Goal: Task Accomplishment & Management: Manage account settings

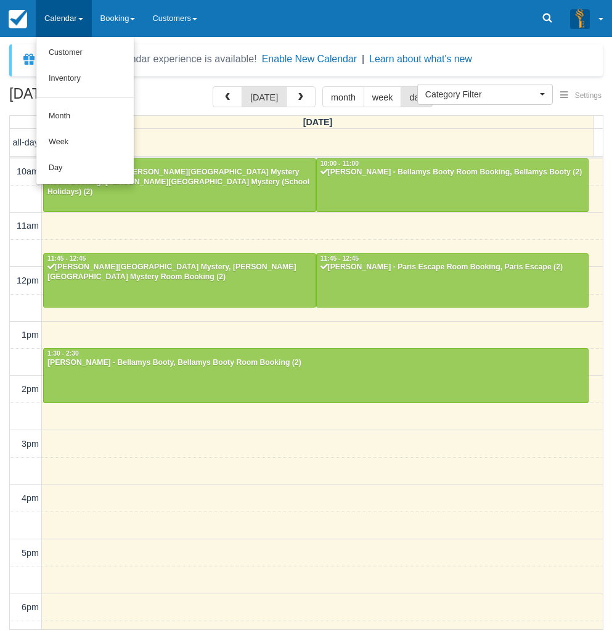
select select
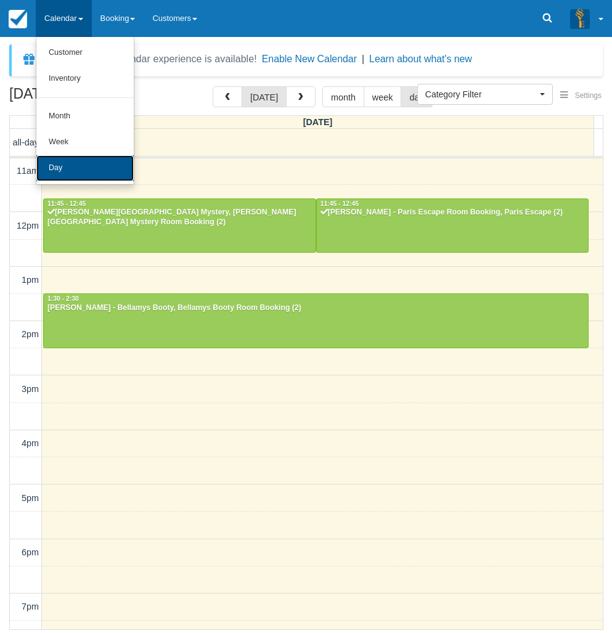
click at [59, 160] on link "Day" at bounding box center [84, 168] width 97 height 26
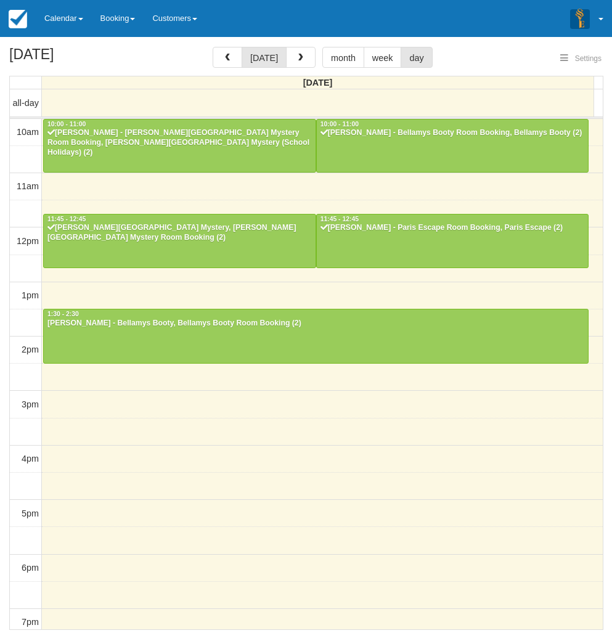
select select
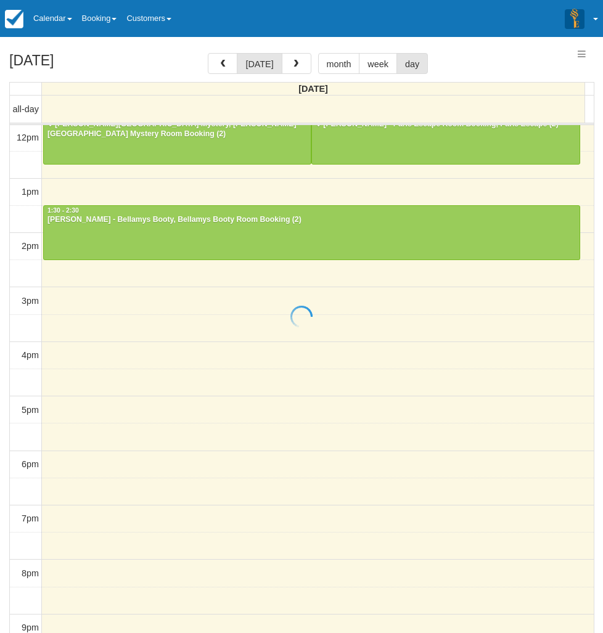
click at [298, 64] on div at bounding box center [301, 316] width 603 height 633
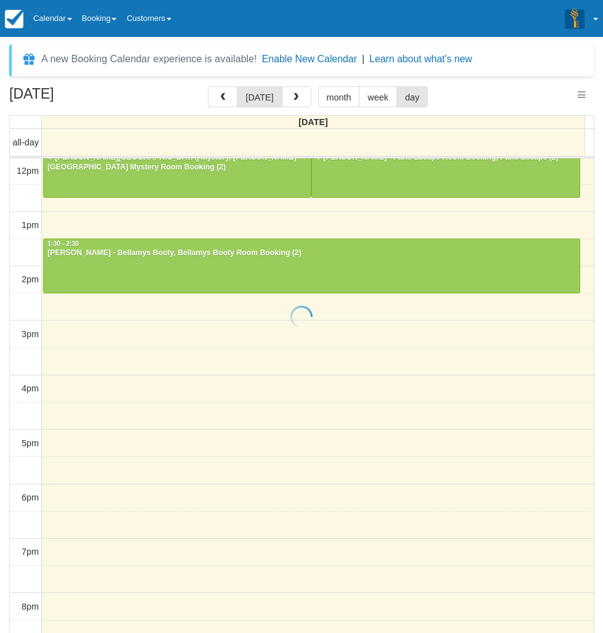
select select
click at [293, 100] on span "button" at bounding box center [296, 97] width 9 height 9
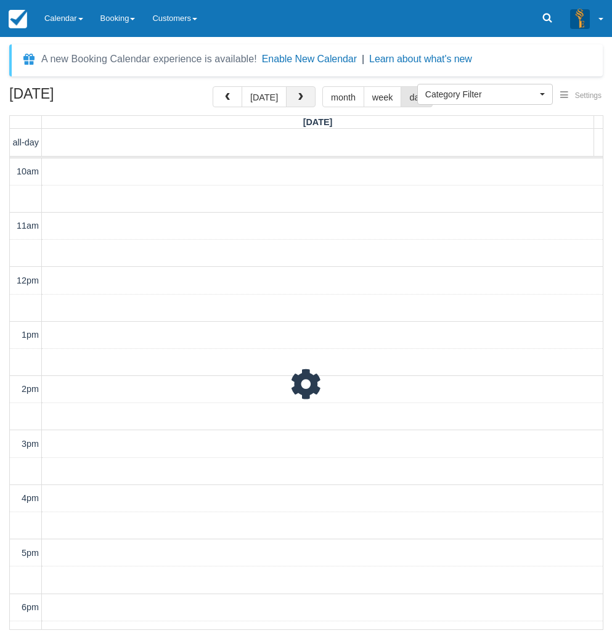
scroll to position [110, 0]
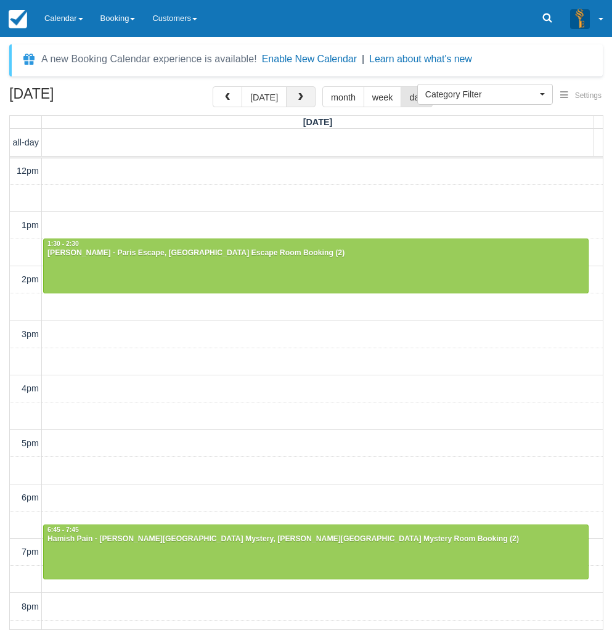
click at [298, 96] on span "button" at bounding box center [301, 97] width 9 height 9
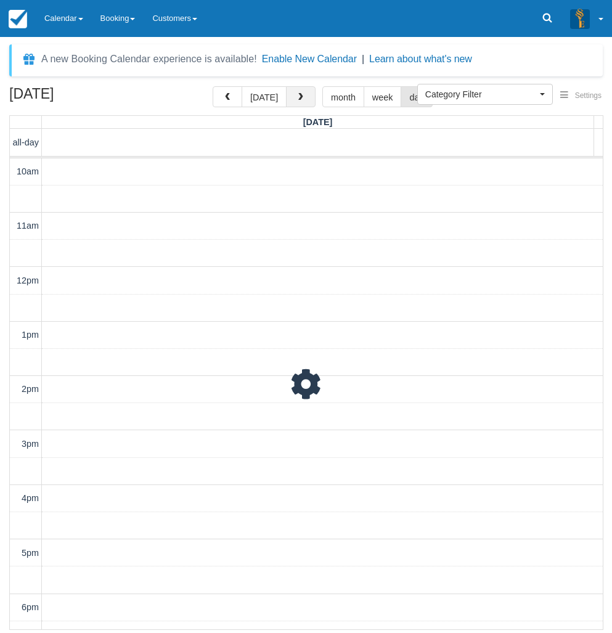
scroll to position [110, 0]
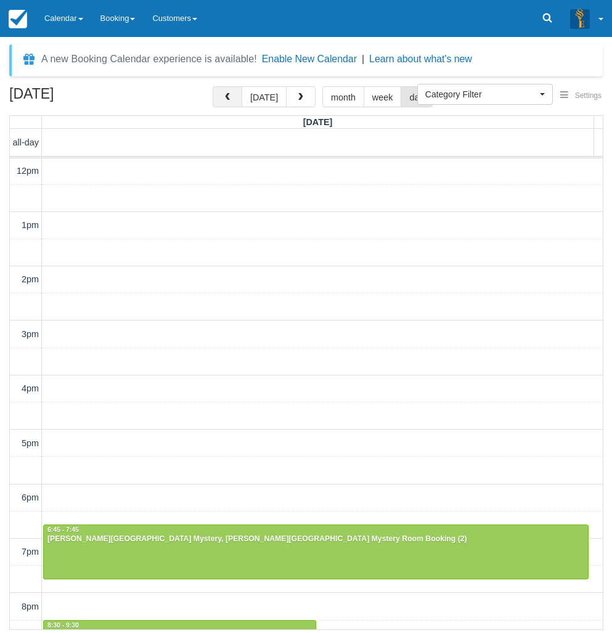
click at [236, 91] on button "button" at bounding box center [228, 96] width 30 height 21
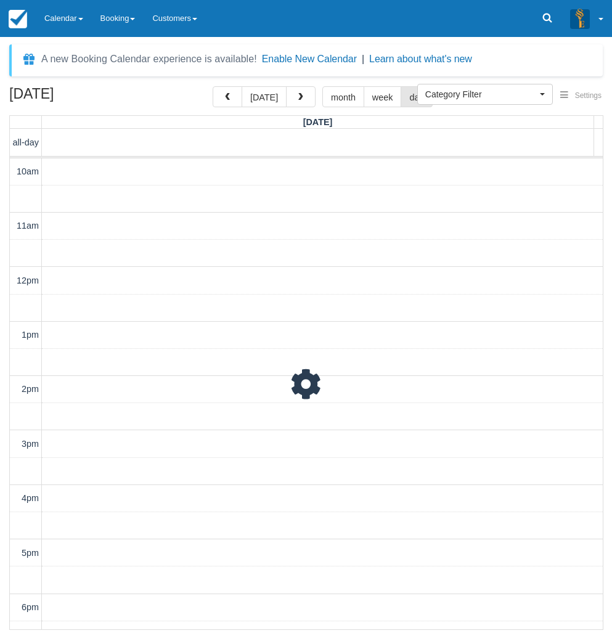
scroll to position [110, 0]
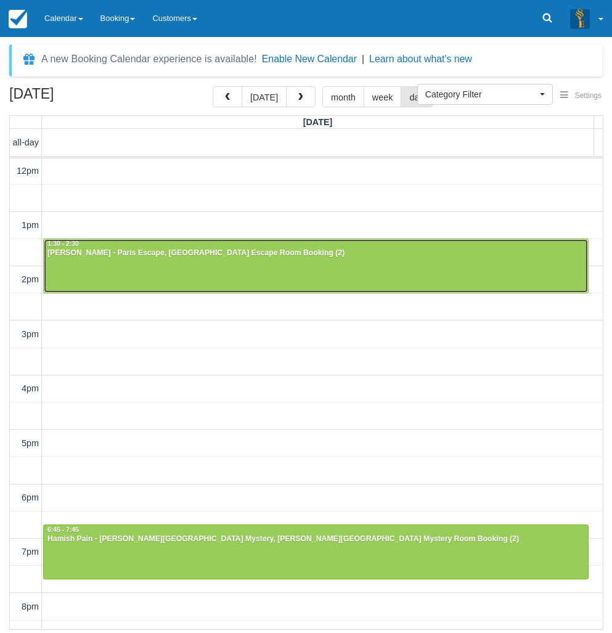
click at [166, 276] on div at bounding box center [316, 265] width 544 height 53
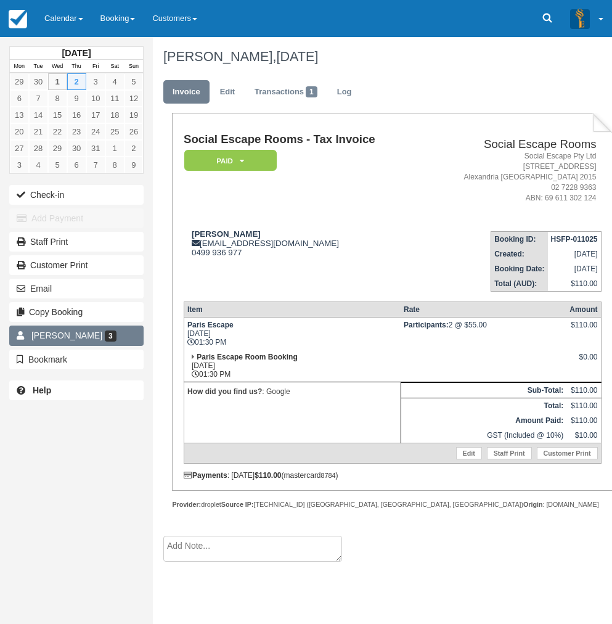
click at [44, 336] on span "[PERSON_NAME]" at bounding box center [66, 335] width 71 height 10
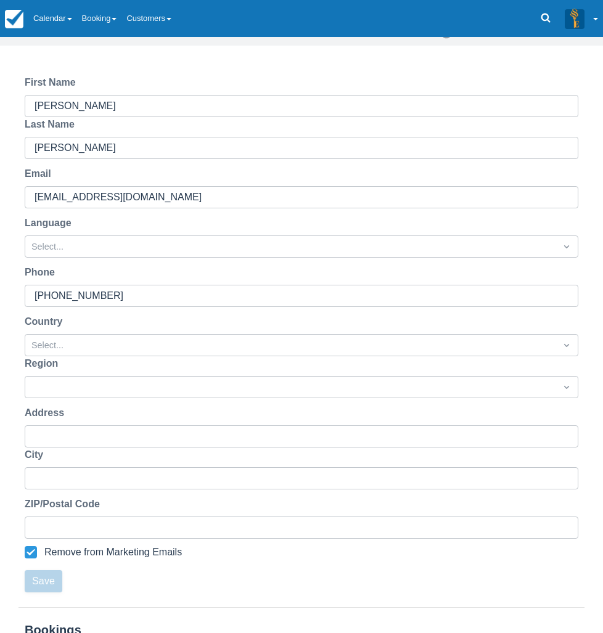
scroll to position [210, 0]
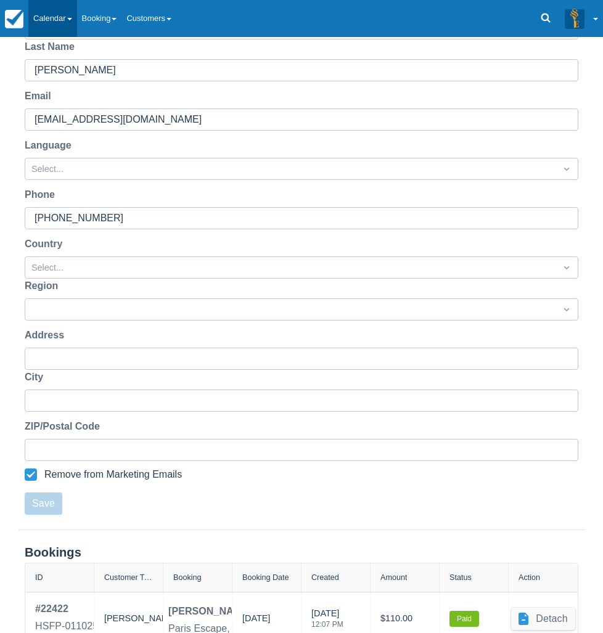
click at [64, 16] on link "Calendar" at bounding box center [52, 18] width 49 height 37
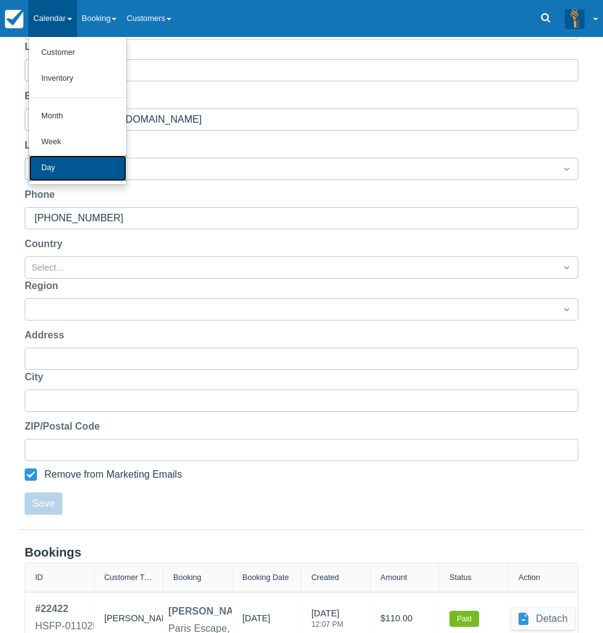
click at [57, 165] on link "Day" at bounding box center [77, 168] width 97 height 26
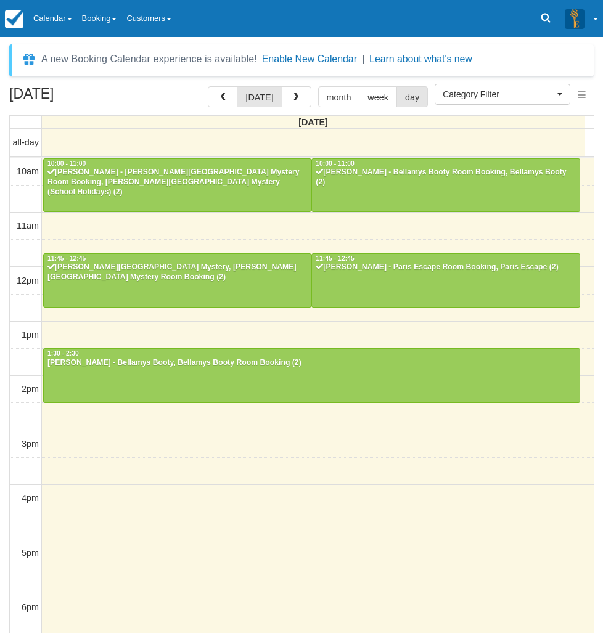
select select
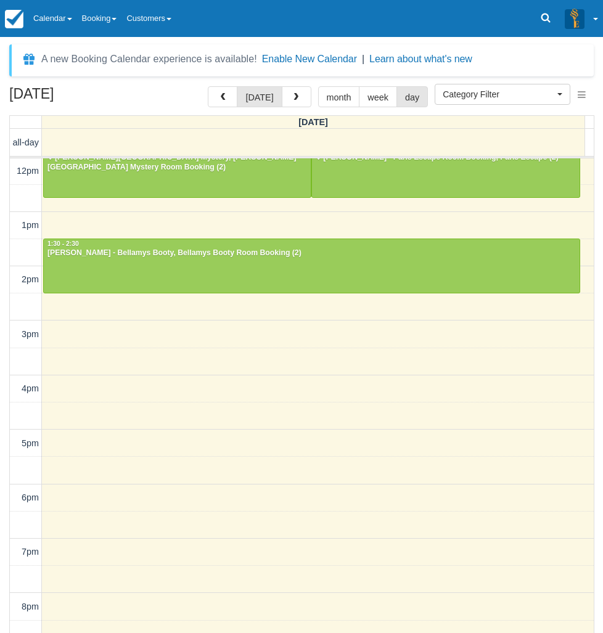
click at [2, 263] on div "October 1, 2025 today month week day Wednesday all-day 10am 11am 12pm 1pm 2pm 3…" at bounding box center [301, 377] width 603 height 583
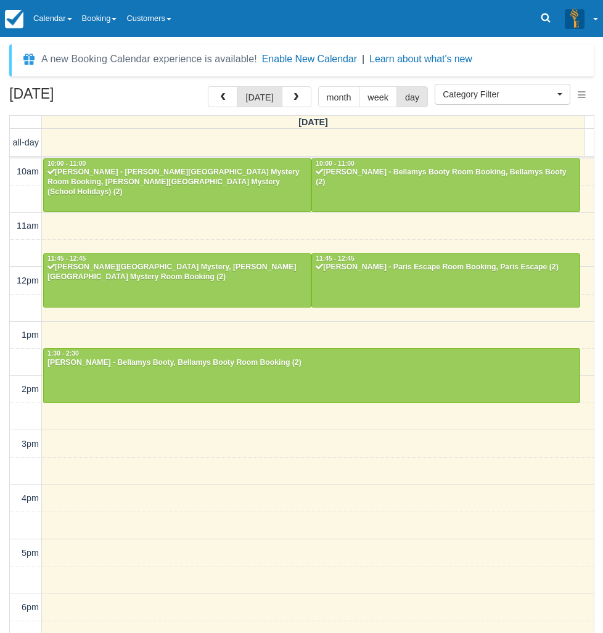
click at [239, 472] on div "10am 11am 12pm 1pm 2pm 3pm 4pm 5pm 6pm 7pm 8pm 9pm 10pm 10:00 - 11:00 Cynthia -…" at bounding box center [302, 498] width 584 height 681
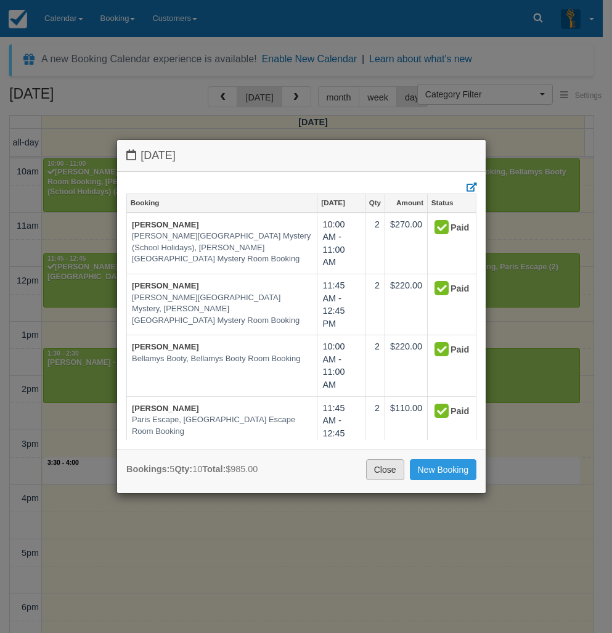
click at [387, 472] on link "Close" at bounding box center [385, 469] width 38 height 21
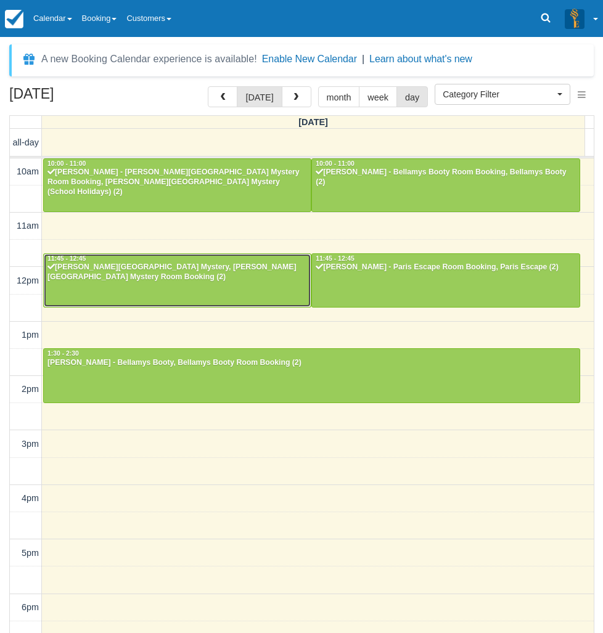
click at [118, 283] on div at bounding box center [177, 280] width 267 height 53
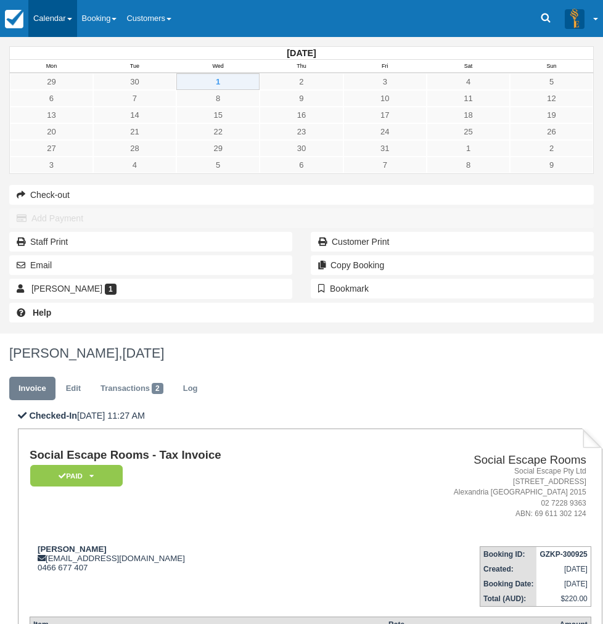
click at [70, 17] on link "Calendar" at bounding box center [52, 18] width 49 height 37
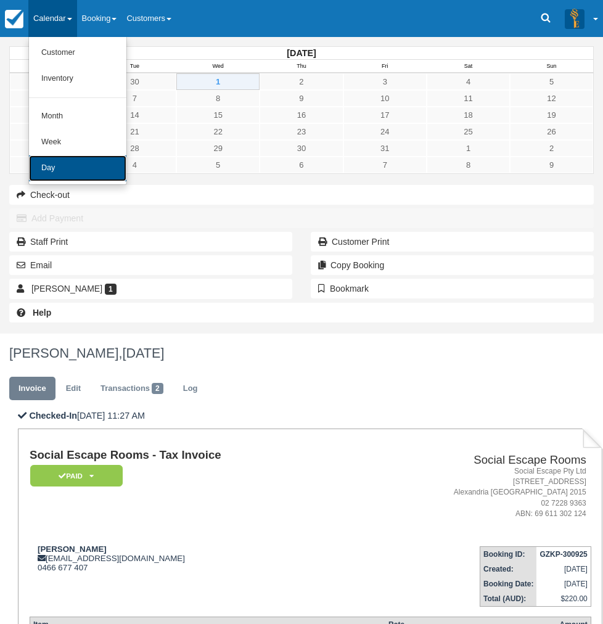
click at [62, 168] on link "Day" at bounding box center [77, 168] width 97 height 26
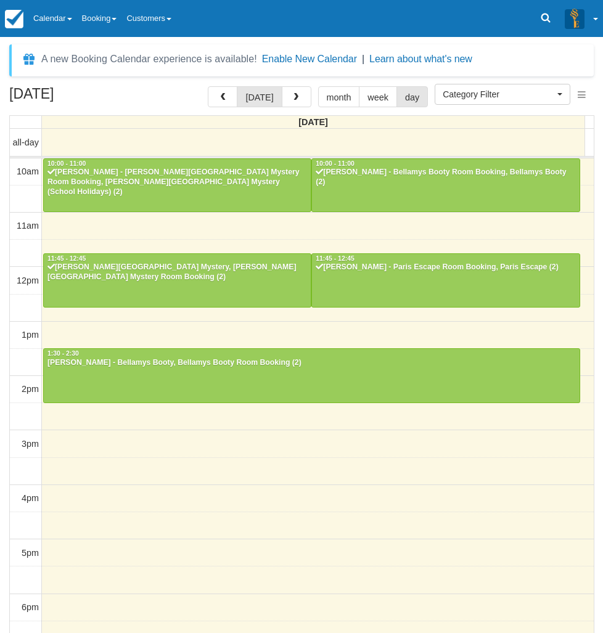
select select
click at [1, 474] on div "[DATE] [DATE] month week day [DATE] all-day 10am 11am 12pm 1pm 2pm 3pm 4pm 5pm …" at bounding box center [301, 377] width 603 height 583
click at [6, 536] on div "[DATE] [DATE] month week day [DATE] all-day 10am 11am 12pm 1pm 2pm 3pm 4pm 5pm …" at bounding box center [301, 377] width 603 height 583
